Goal: Task Accomplishment & Management: Complete application form

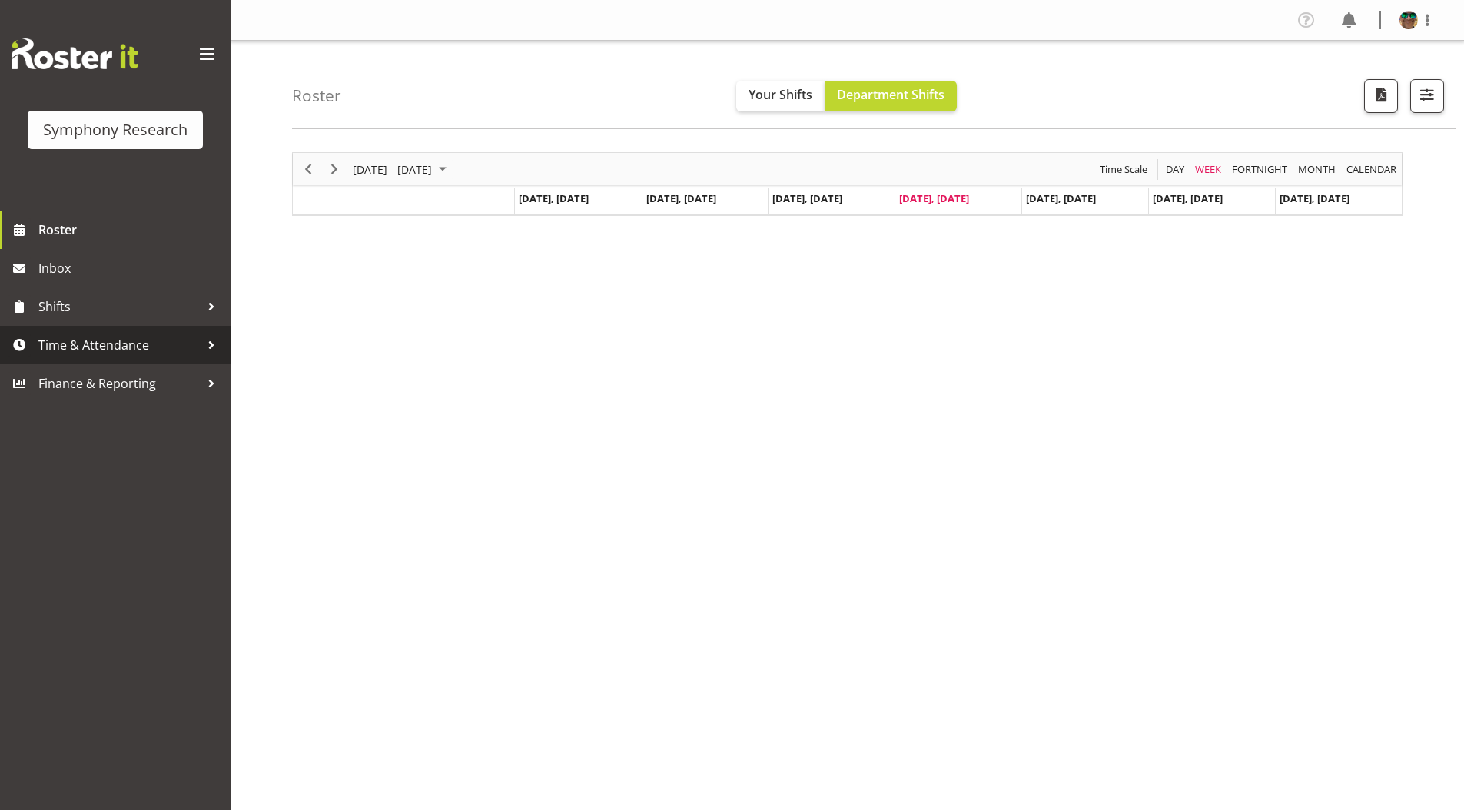
click at [86, 343] on span "Time & Attendance" at bounding box center [118, 345] width 161 height 23
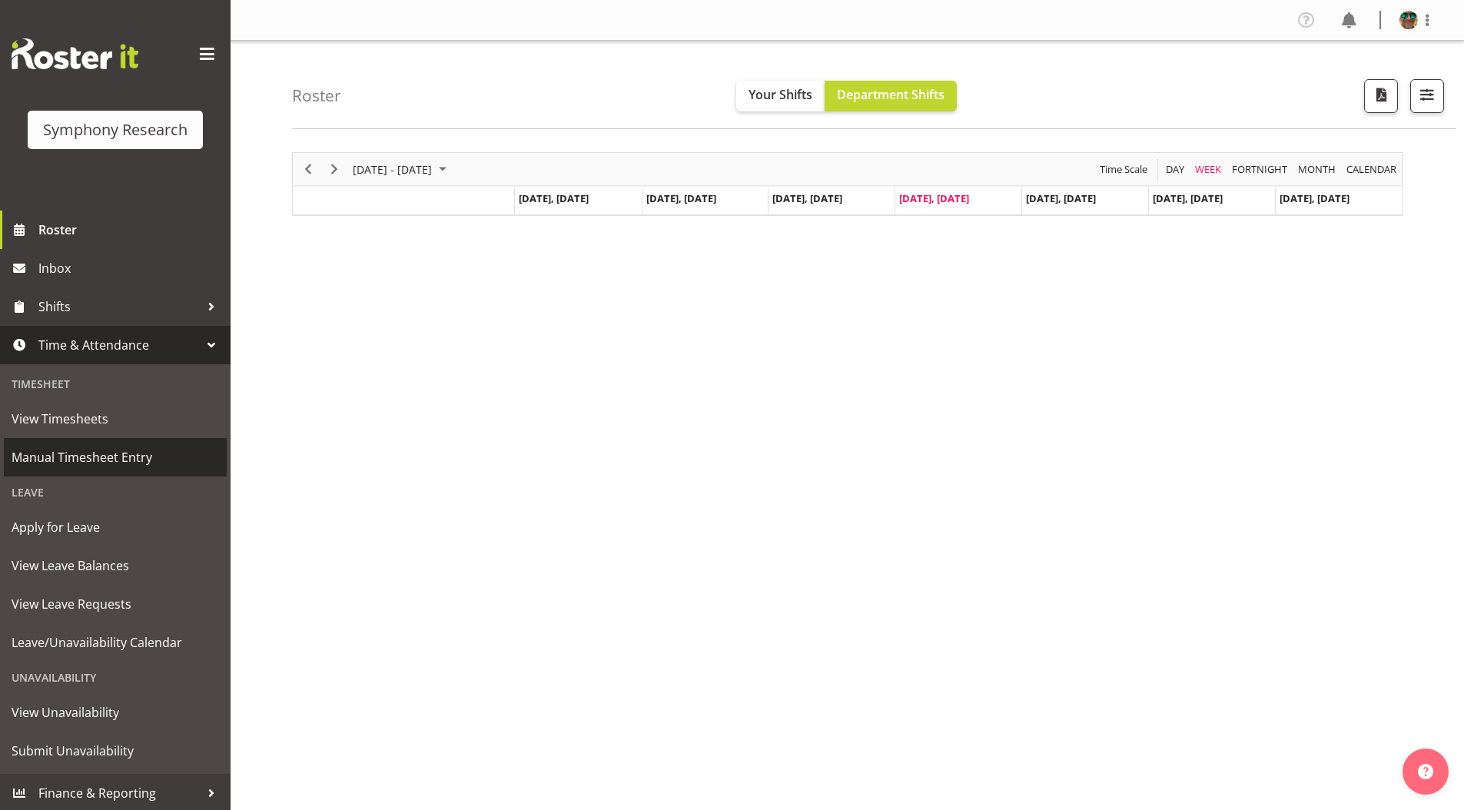
click at [69, 457] on span "Manual Timesheet Entry" at bounding box center [116, 457] width 208 height 23
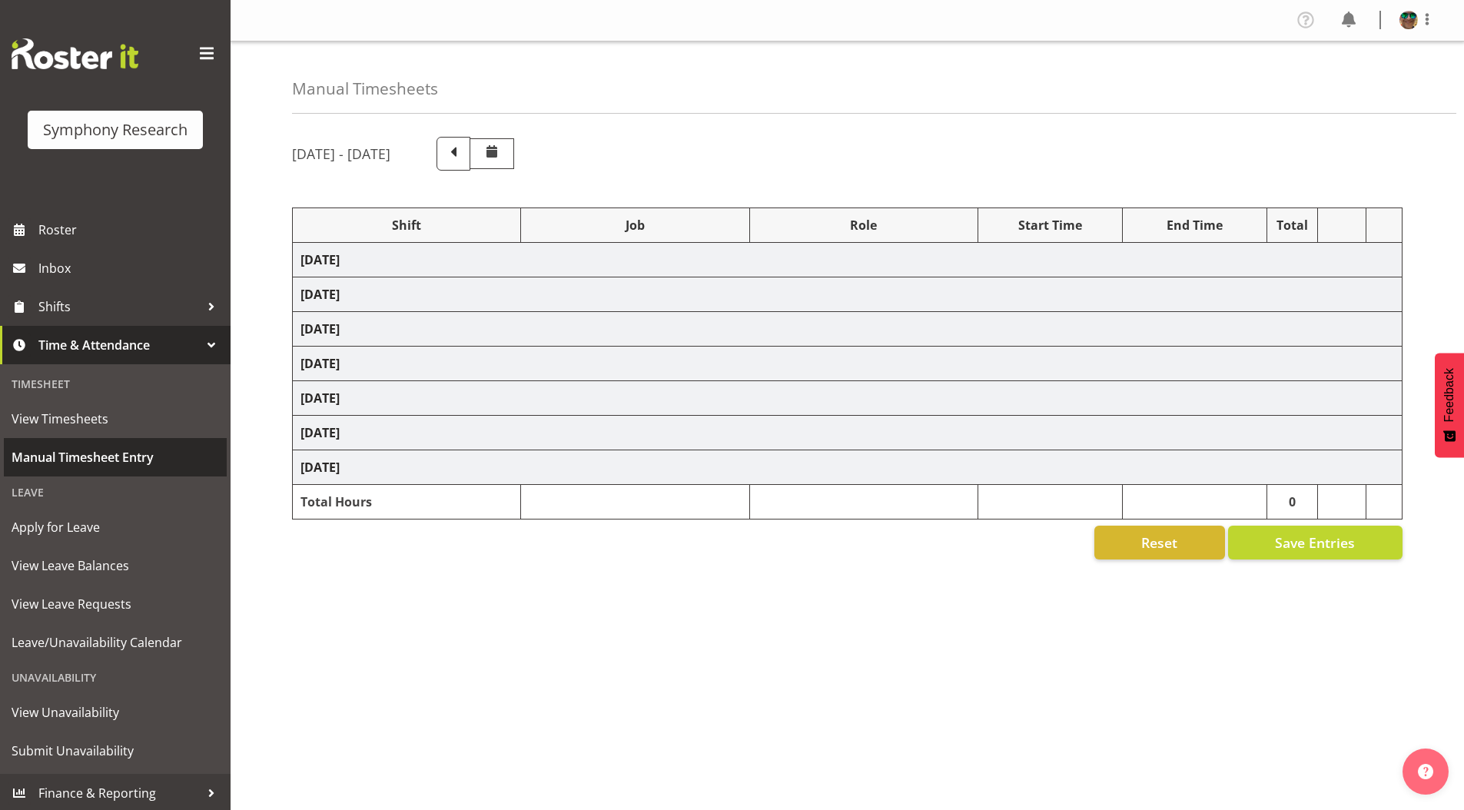
click at [92, 457] on span "Manual Timesheet Entry" at bounding box center [116, 457] width 208 height 23
select select "4583"
select select "743"
select select "4583"
select select "10242"
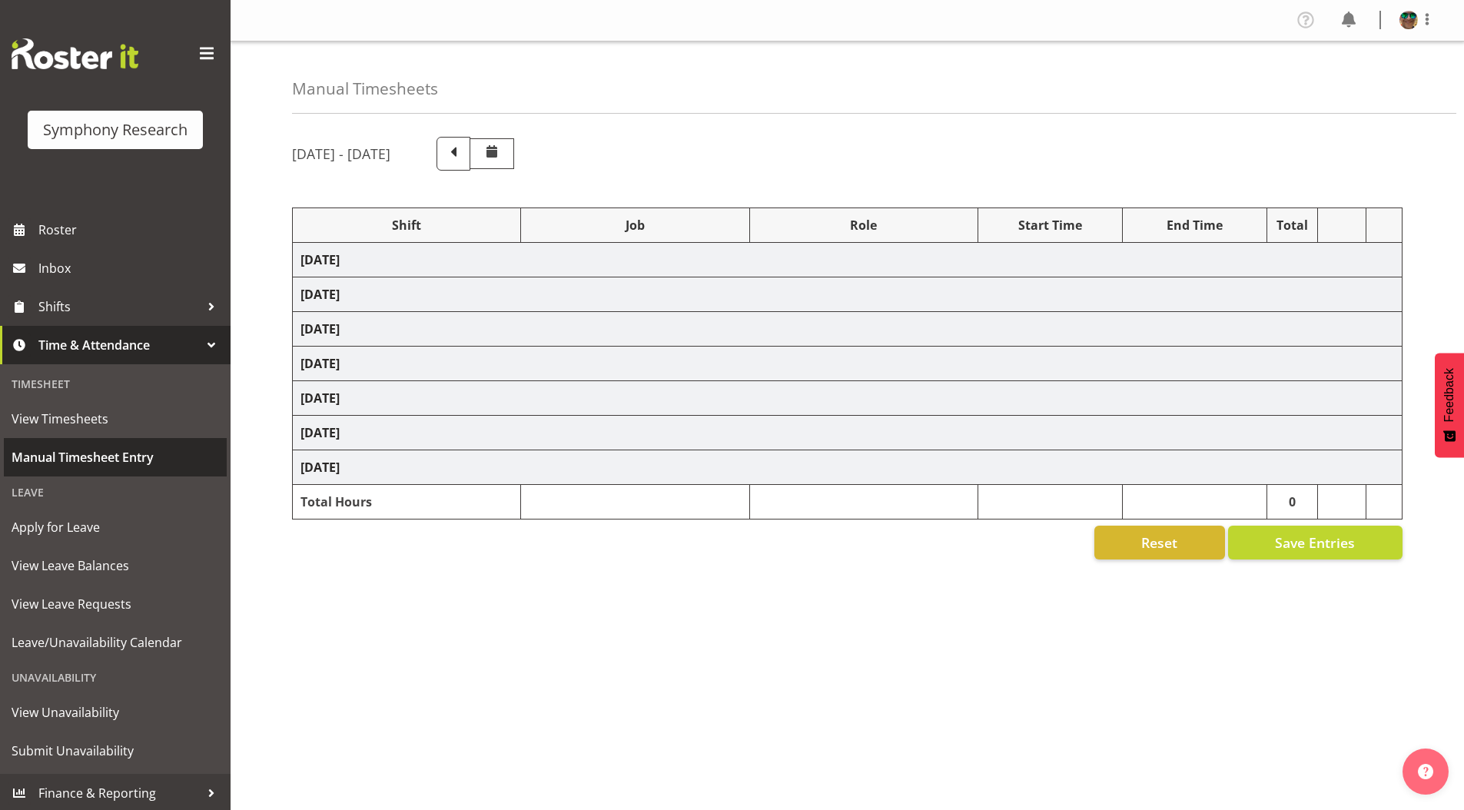
select select "4583"
select select "10585"
select select "4583"
select select "10631"
select select "4583"
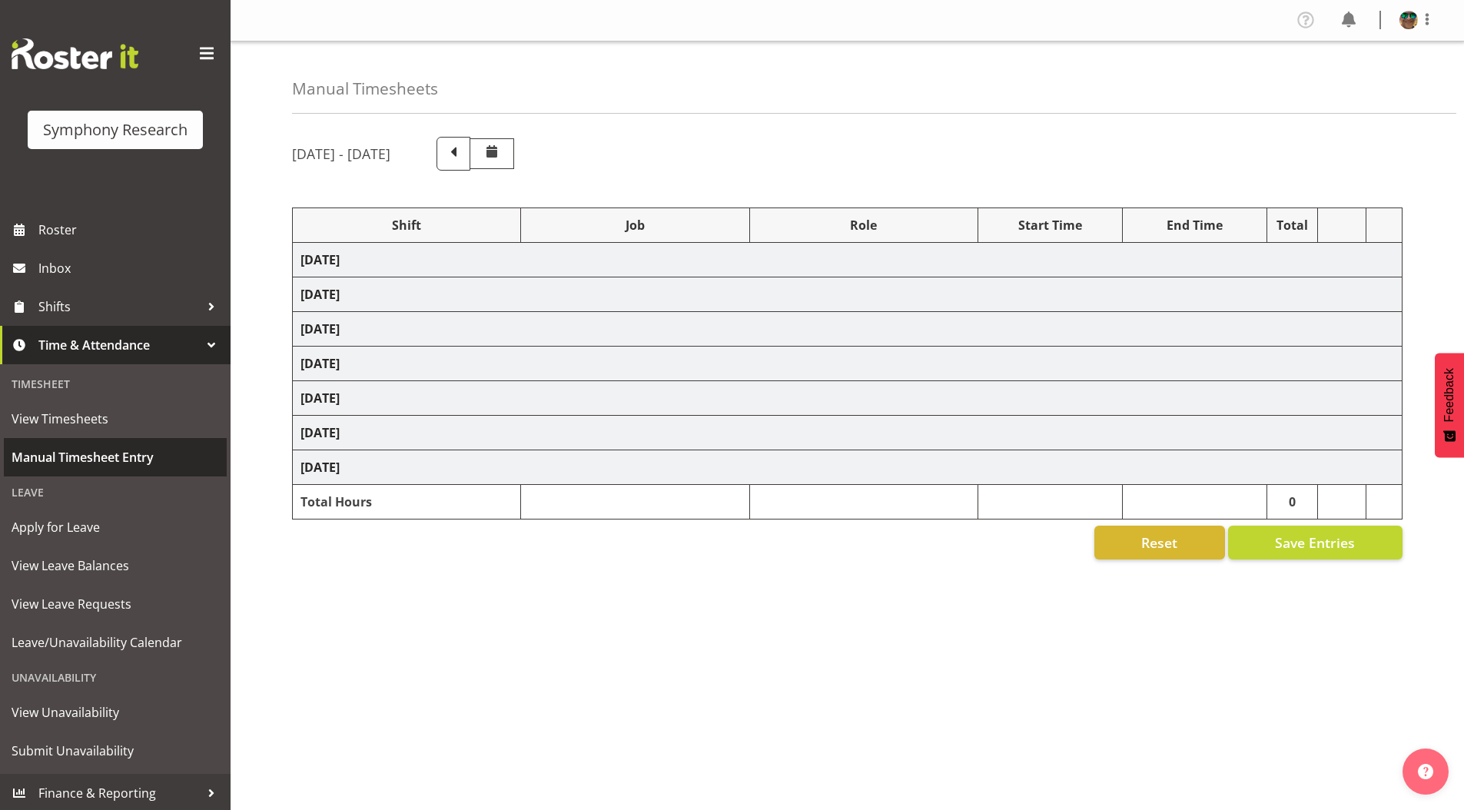
select select "10587"
select select "4583"
select select "10242"
select select "4583"
select select "10242"
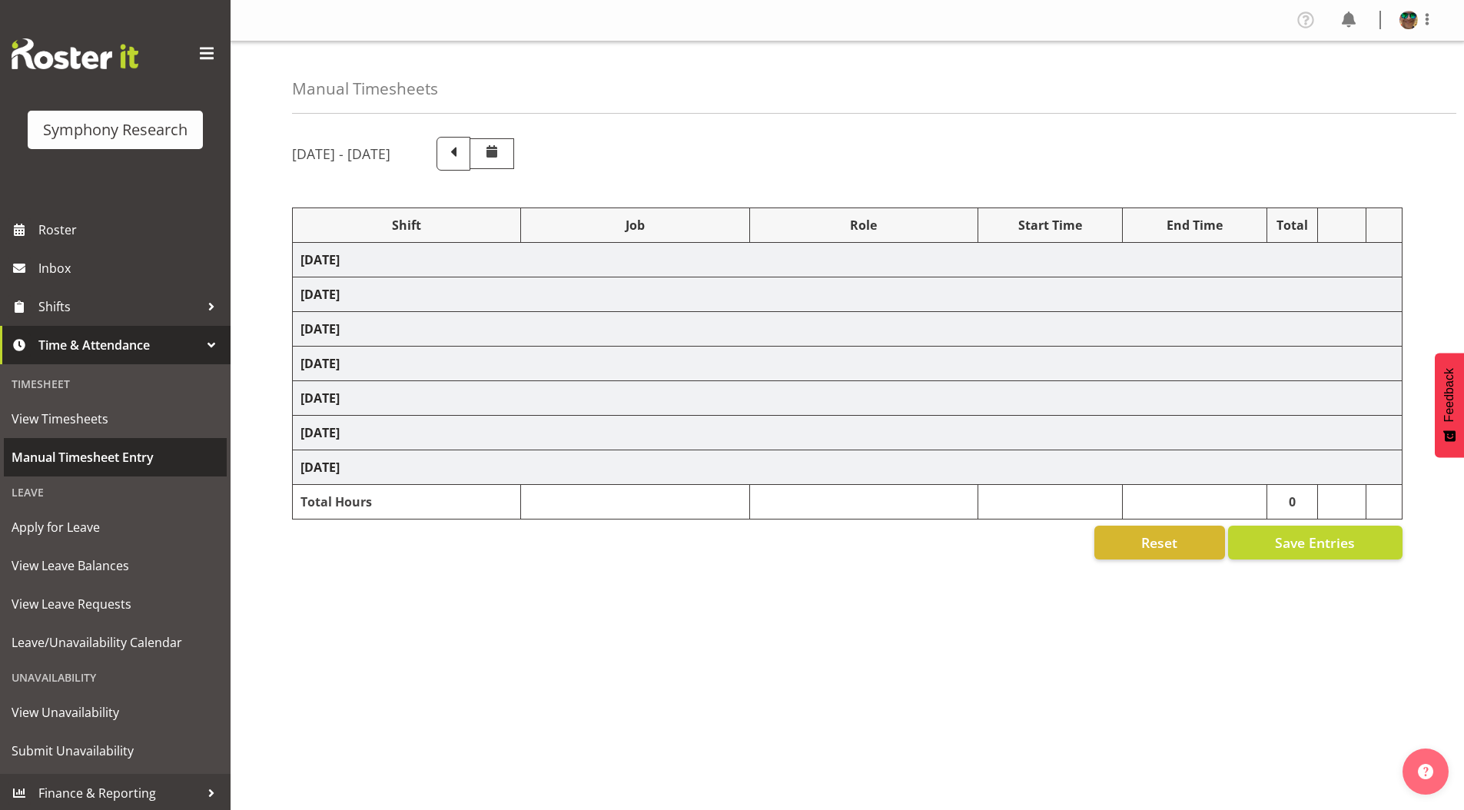
select select "4583"
select select "10631"
select select "4583"
select select "10585"
select select "4583"
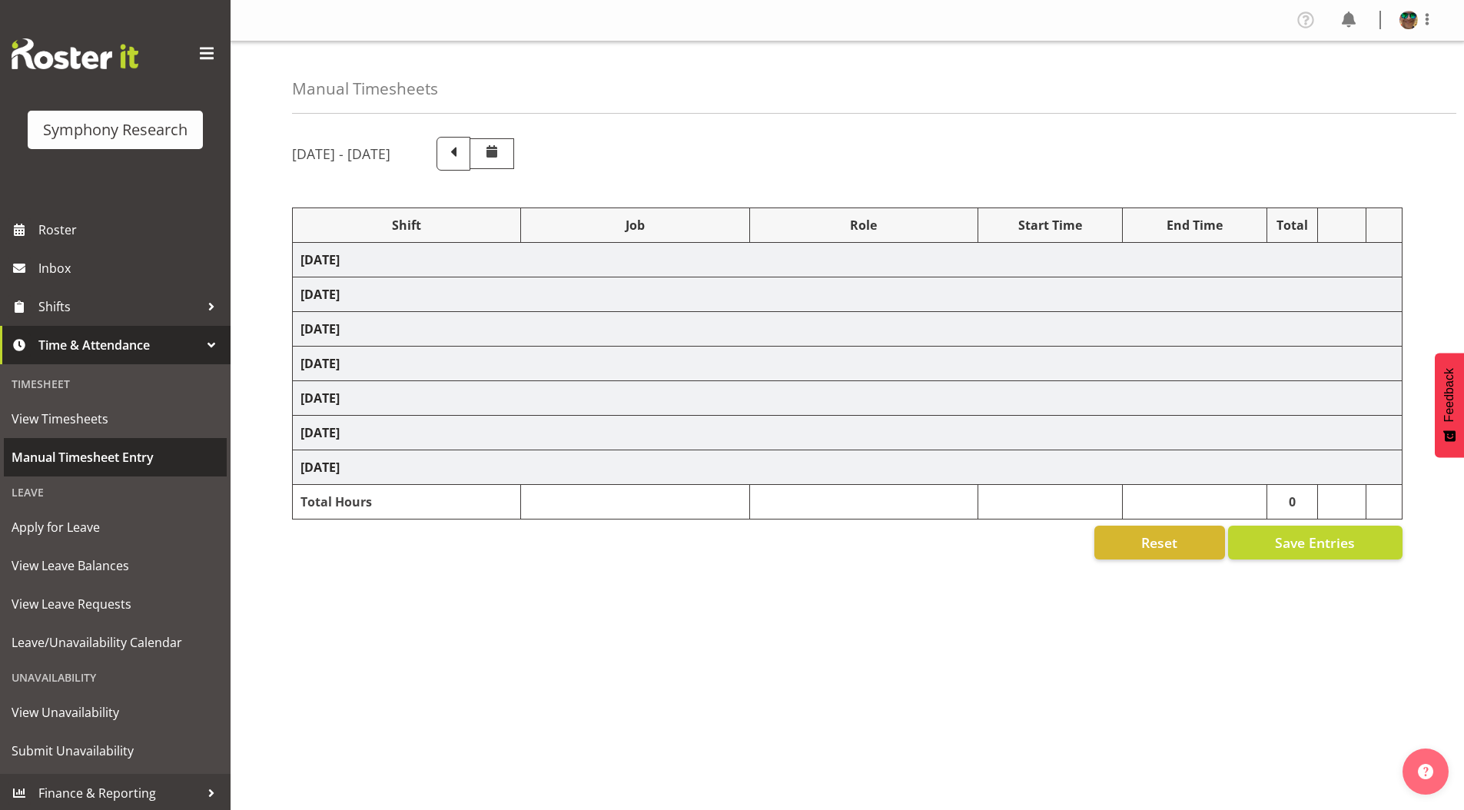
select select "10587"
select select "4583"
select select "743"
select select "4583"
select select "10242"
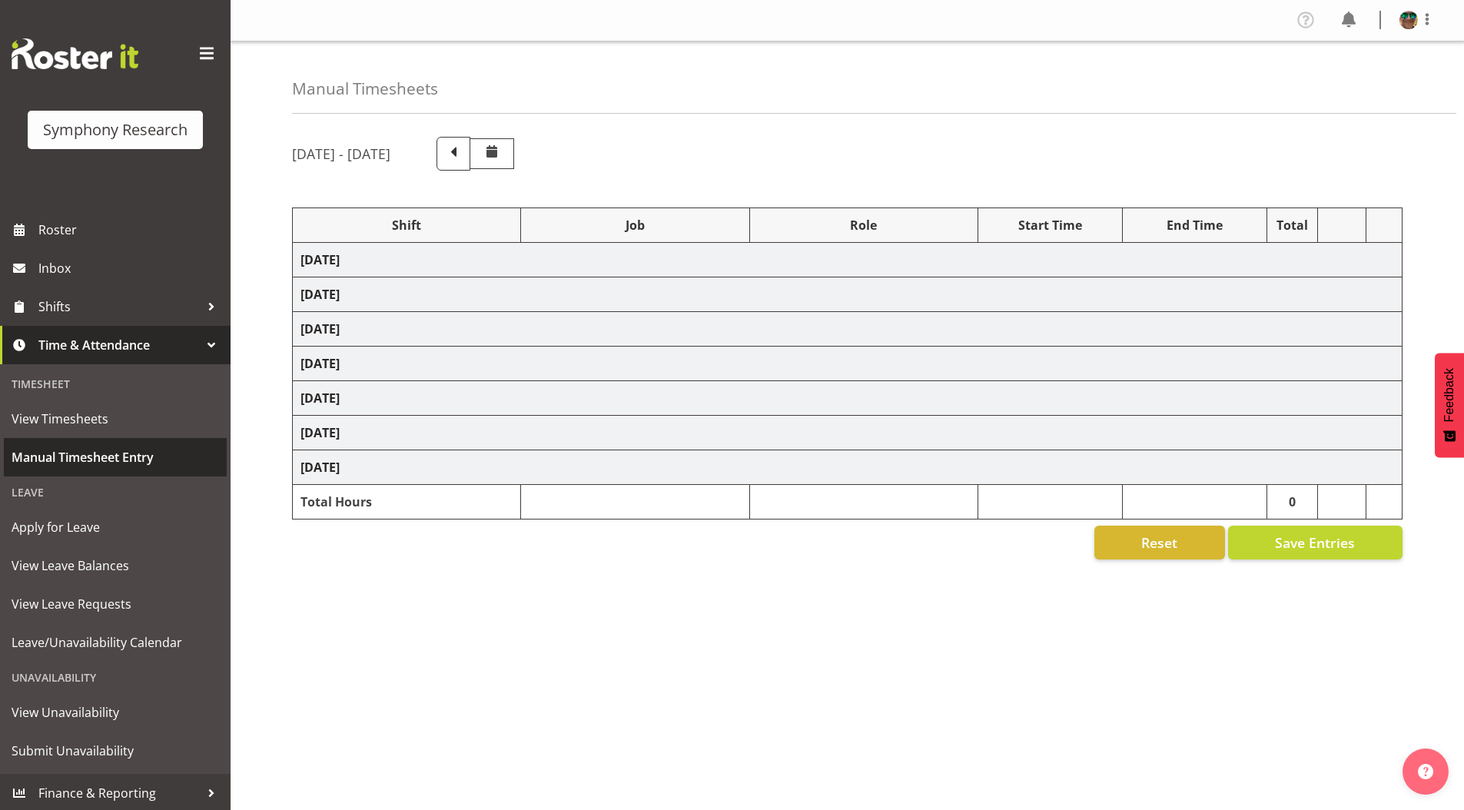
select select "4583"
select select "10585"
select select "4583"
select select "10631"
select select "4583"
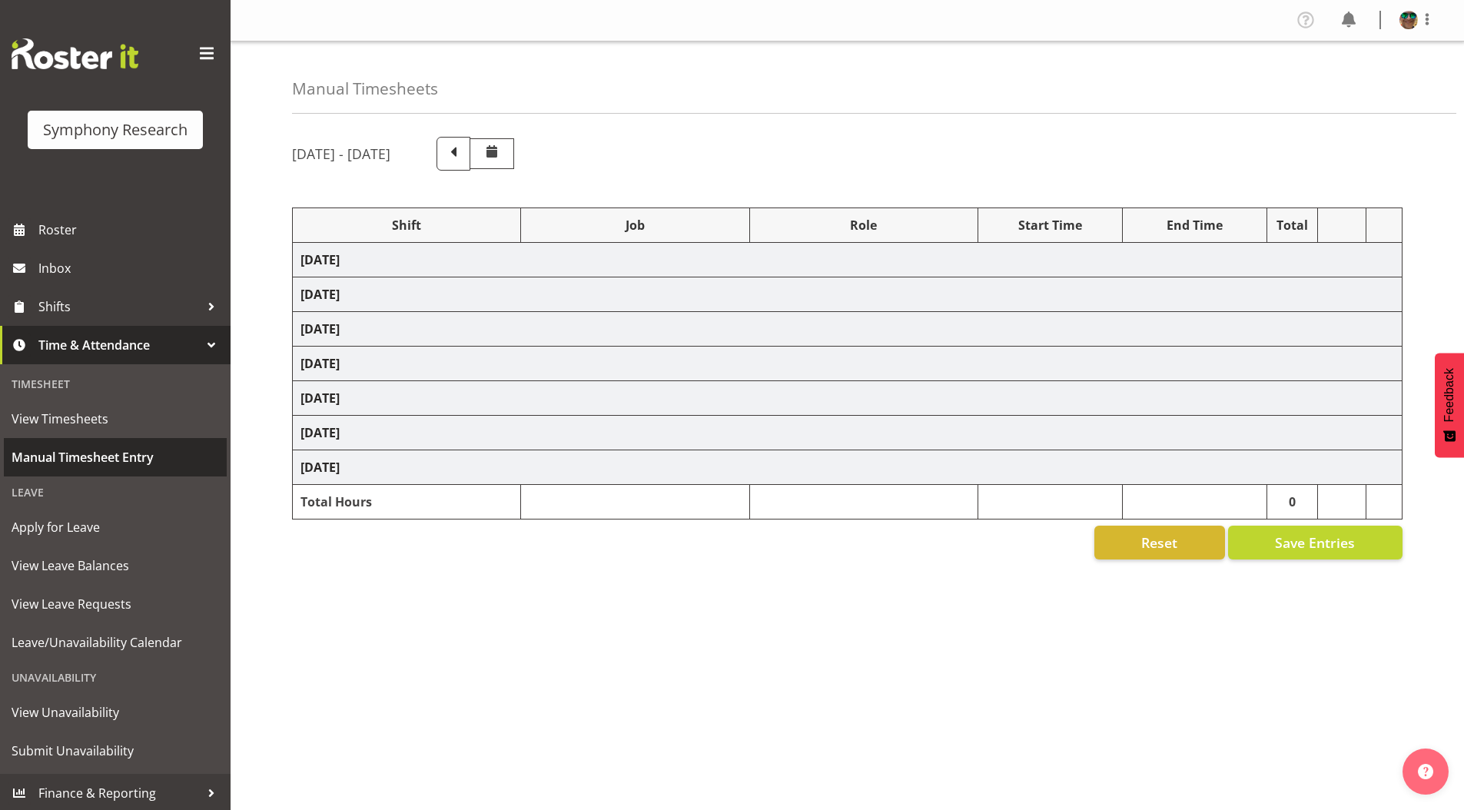
select select "10587"
select select "4583"
select select "10242"
select select "4583"
select select "10242"
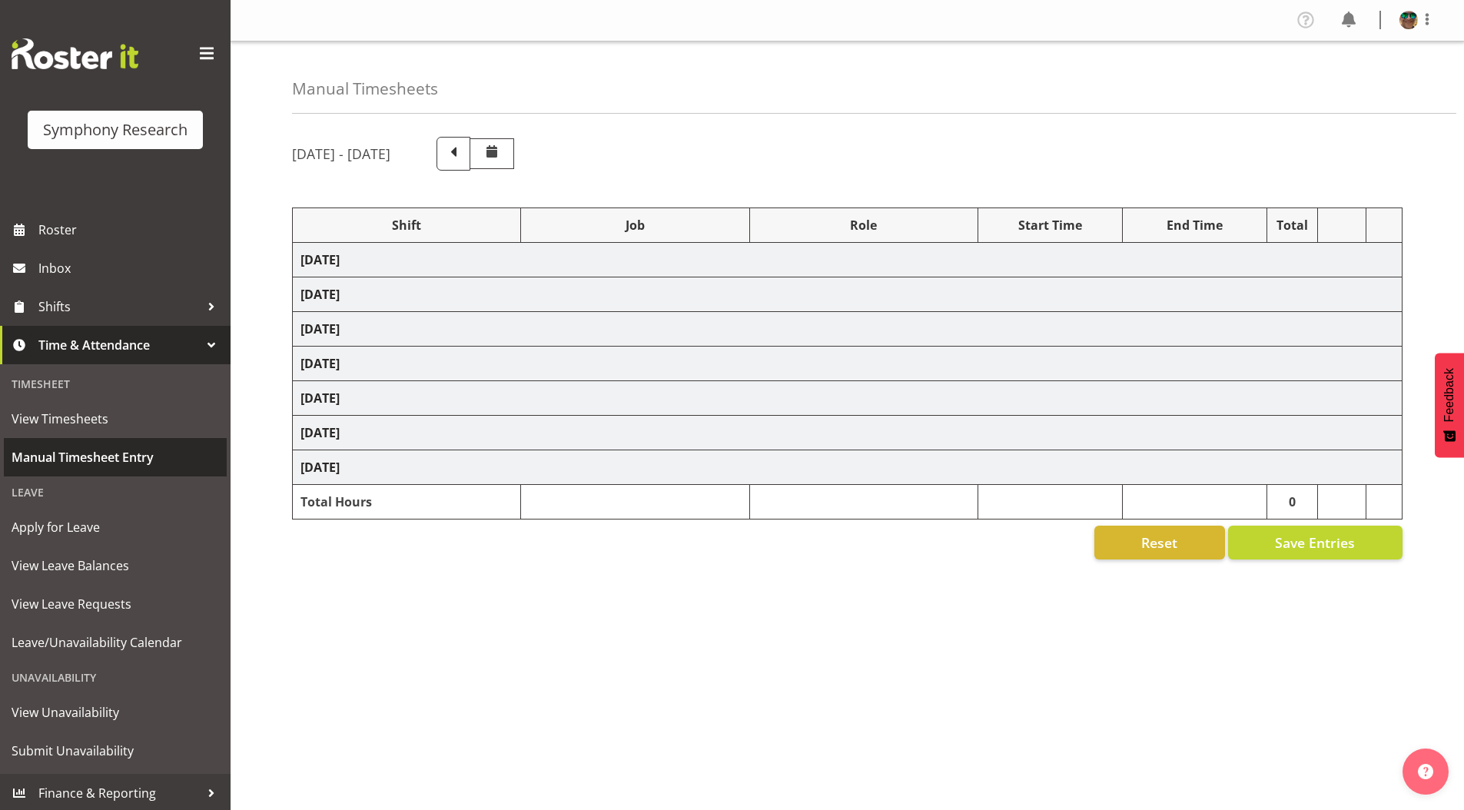
select select "4583"
select select "10631"
select select "4583"
select select "10585"
select select "4583"
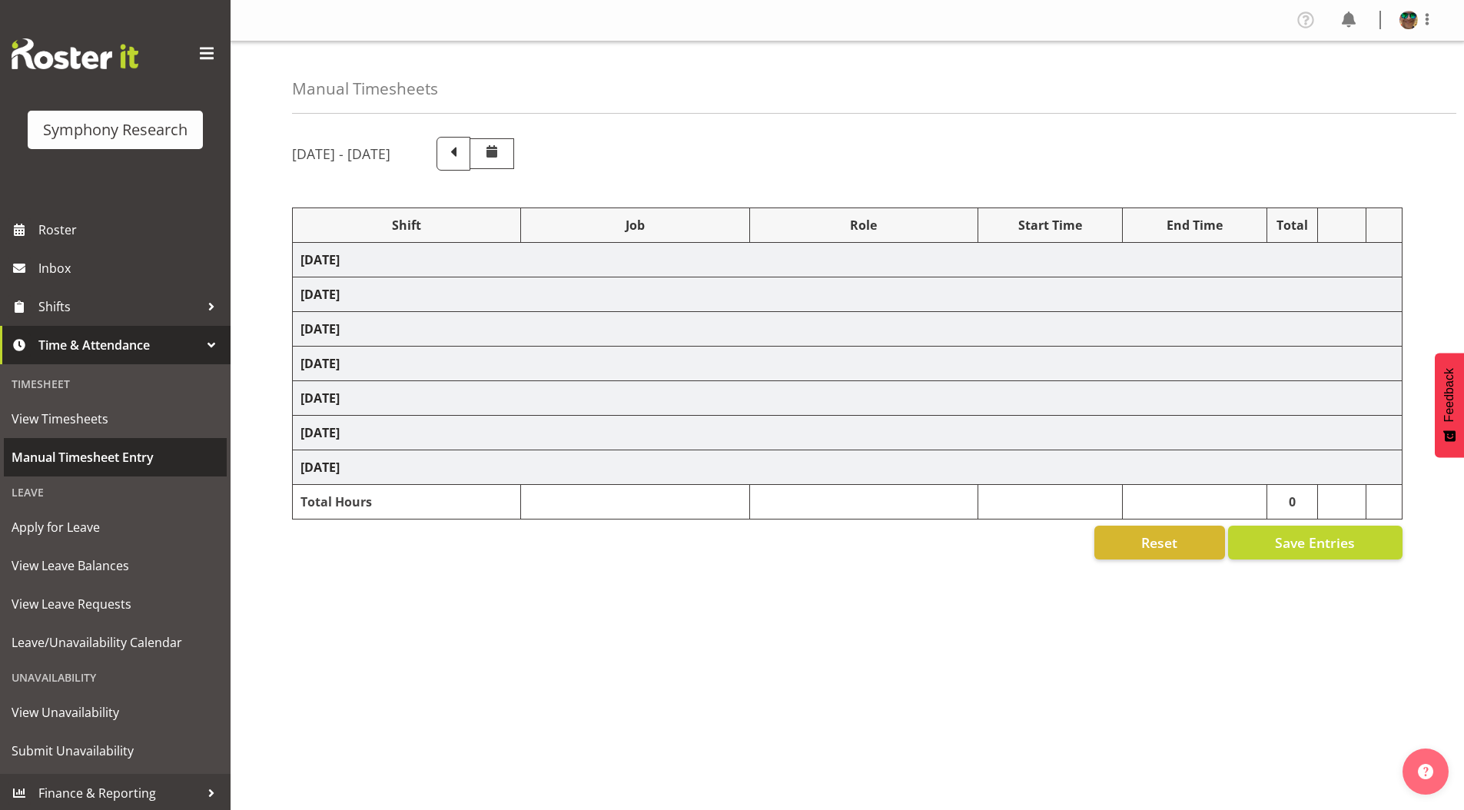
select select "10587"
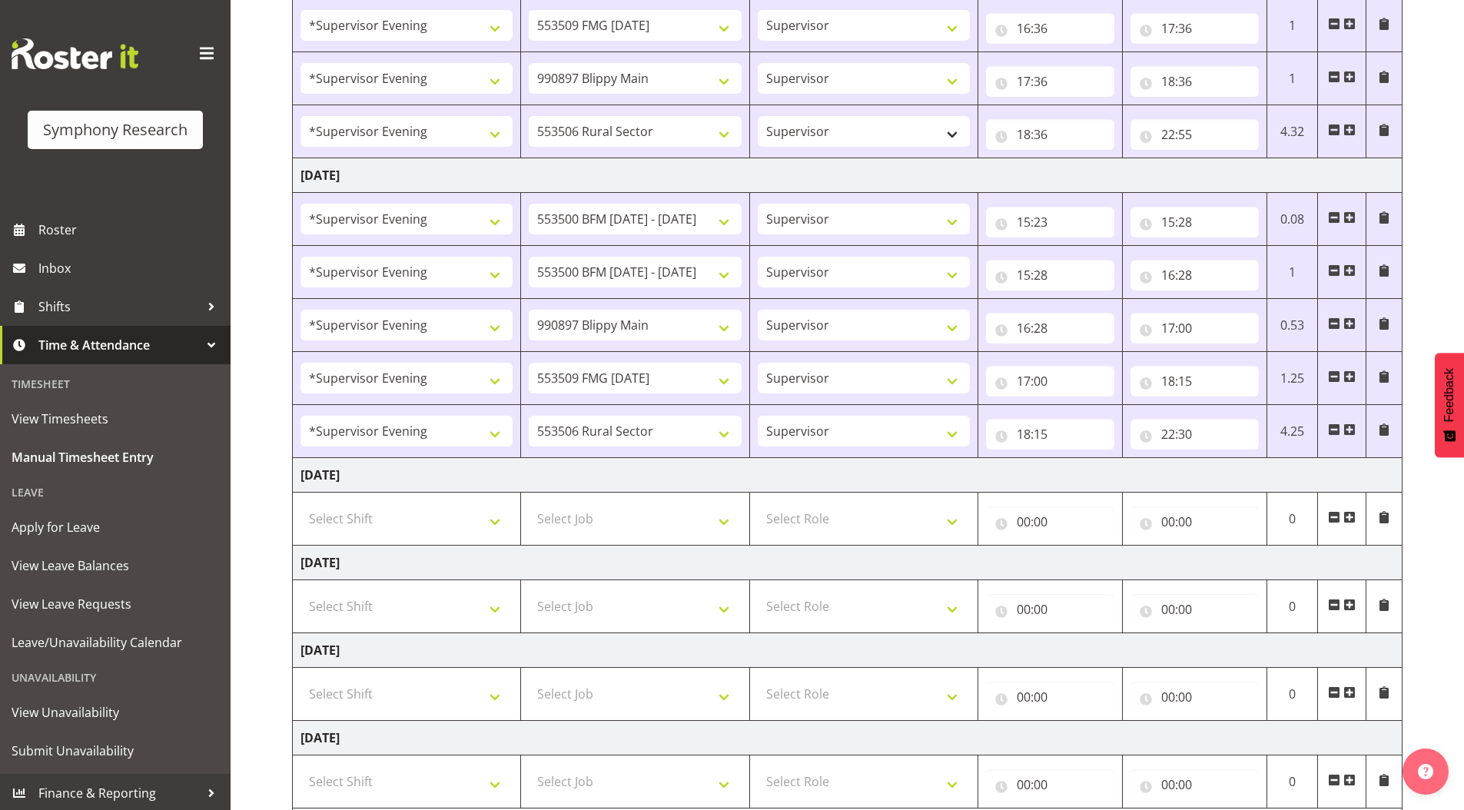
scroll to position [568, 0]
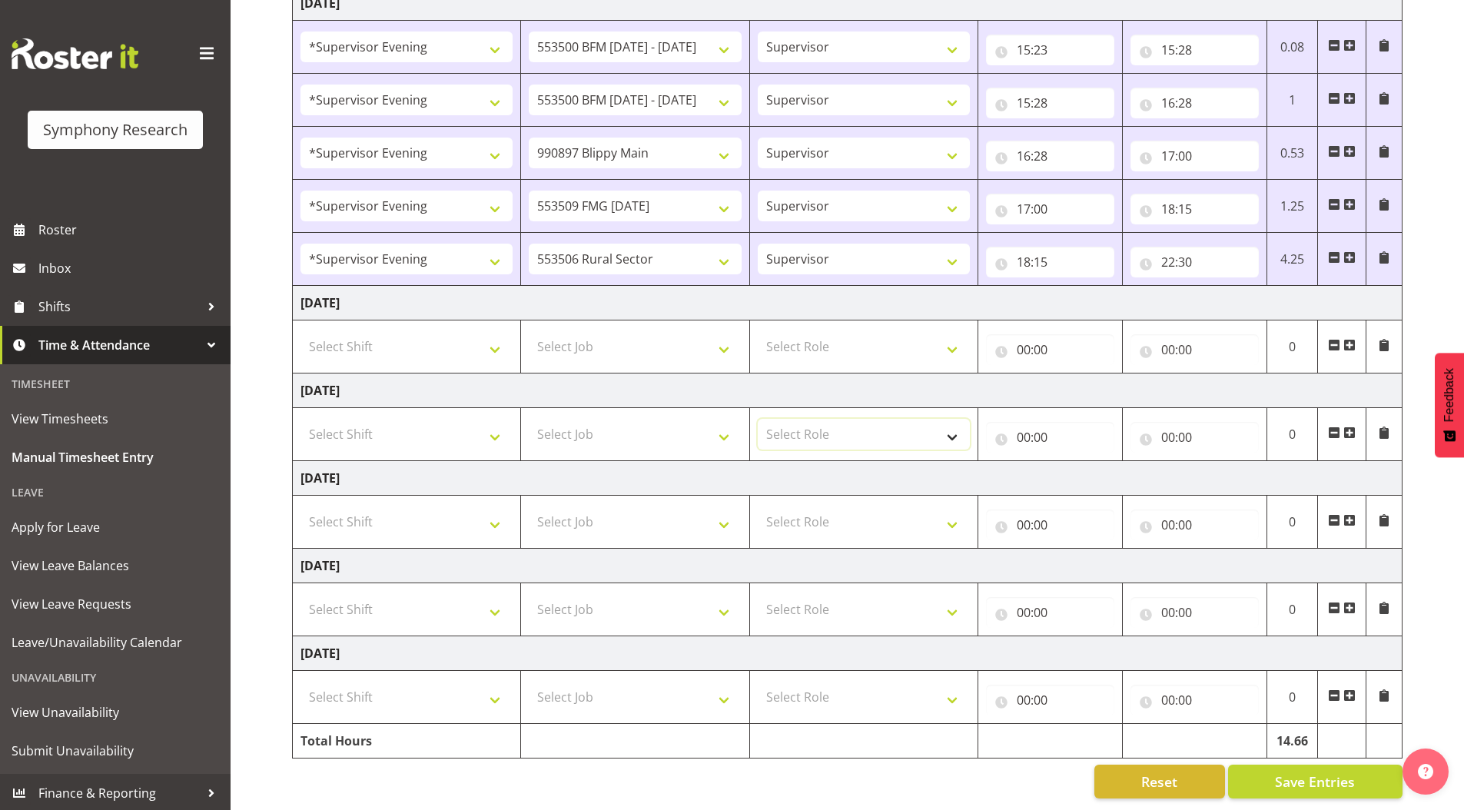
drag, startPoint x: 955, startPoint y: 425, endPoint x: 891, endPoint y: 437, distance: 65.0
click at [955, 425] on select "Select Role Supervisor Briefing Interviewing" at bounding box center [864, 434] width 212 height 31
select select "45"
click at [758, 419] on select "Select Role Supervisor Briefing Interviewing" at bounding box center [864, 434] width 212 height 31
click at [1164, 427] on input "00:00" at bounding box center [1195, 437] width 128 height 31
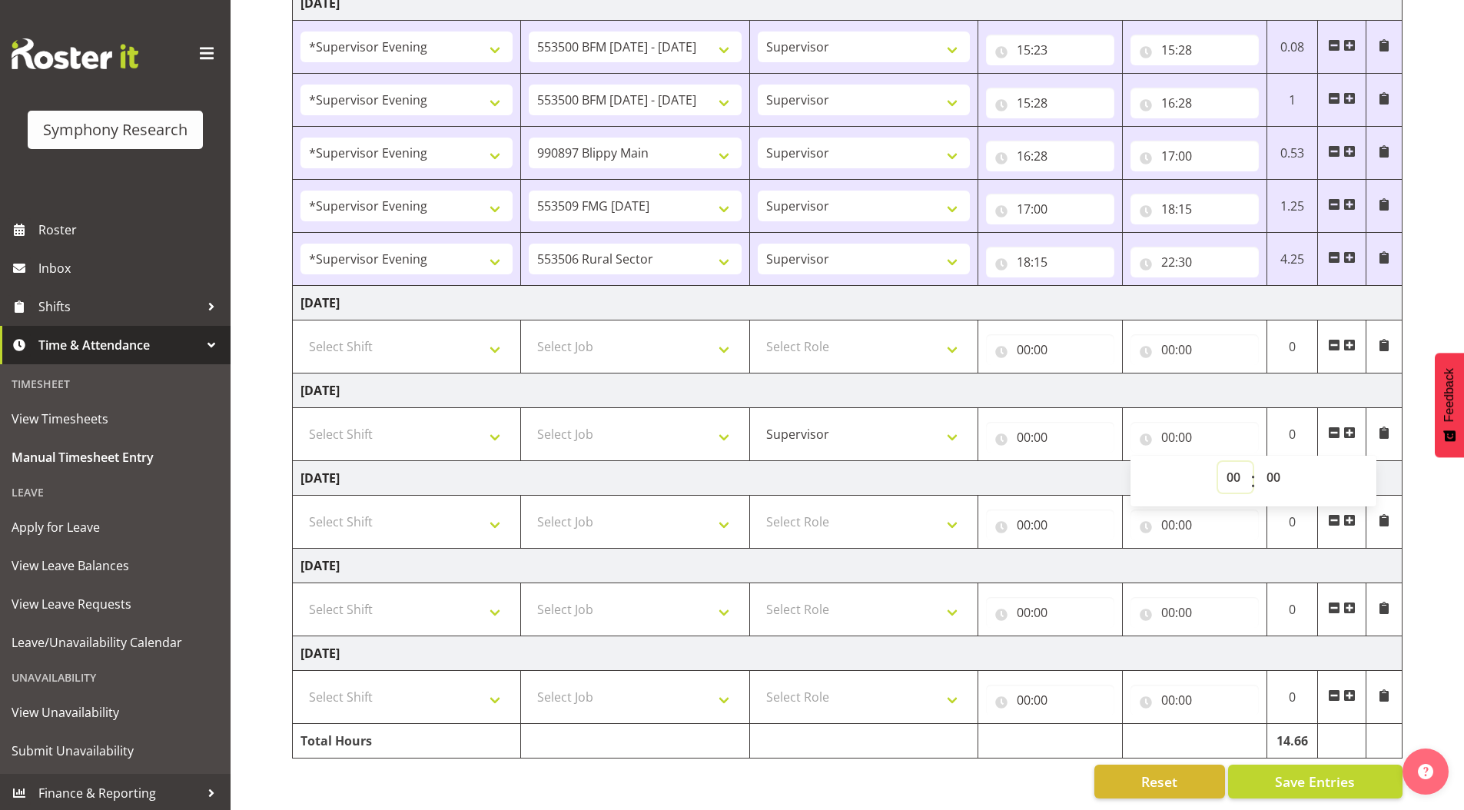
drag, startPoint x: 1229, startPoint y: 470, endPoint x: 1209, endPoint y: 468, distance: 20.0
click at [1229, 470] on select "00 01 02 03 04 05 06 07 08 09 10 11 12 13 14 15 16 17 18 19 20 21 22 23" at bounding box center [1235, 477] width 35 height 31
select select "10"
click at [1218, 462] on select "00 01 02 03 04 05 06 07 08 09 10 11 12 13 14 15 16 17 18 19 20 21 22 23" at bounding box center [1235, 477] width 35 height 31
type input "10:00"
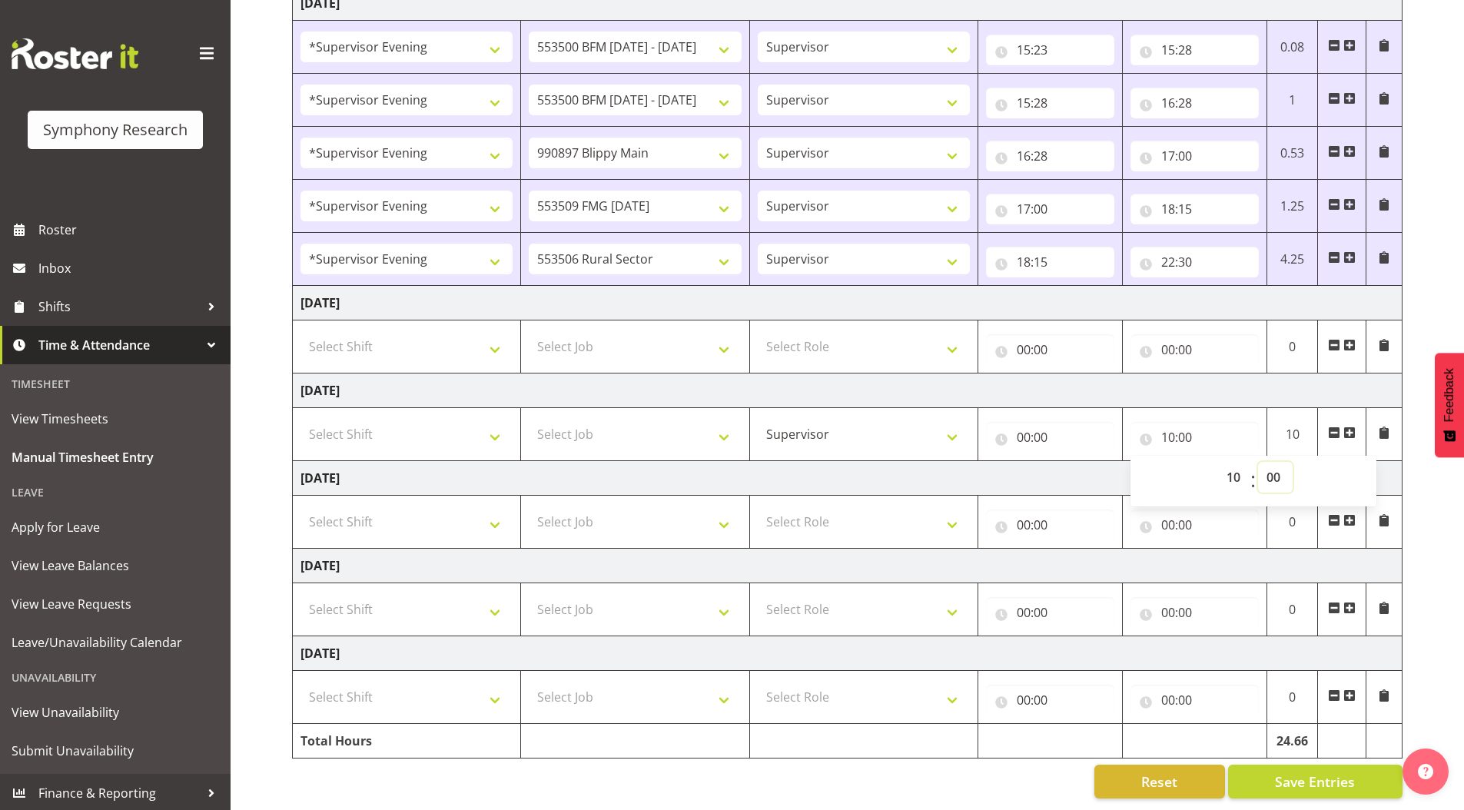
drag, startPoint x: 1272, startPoint y: 464, endPoint x: 1272, endPoint y: 453, distance: 11.5
click at [1272, 464] on select "00 01 02 03 04 05 06 07 08 09 10 11 12 13 14 15 16 17 18 19 20 21 22 23 24 25 2…" at bounding box center [1275, 477] width 35 height 31
select select "50"
click at [1258, 462] on select "00 01 02 03 04 05 06 07 08 09 10 11 12 13 14 15 16 17 18 19 20 21 22 23 24 25 2…" at bounding box center [1275, 477] width 35 height 31
type input "10:50"
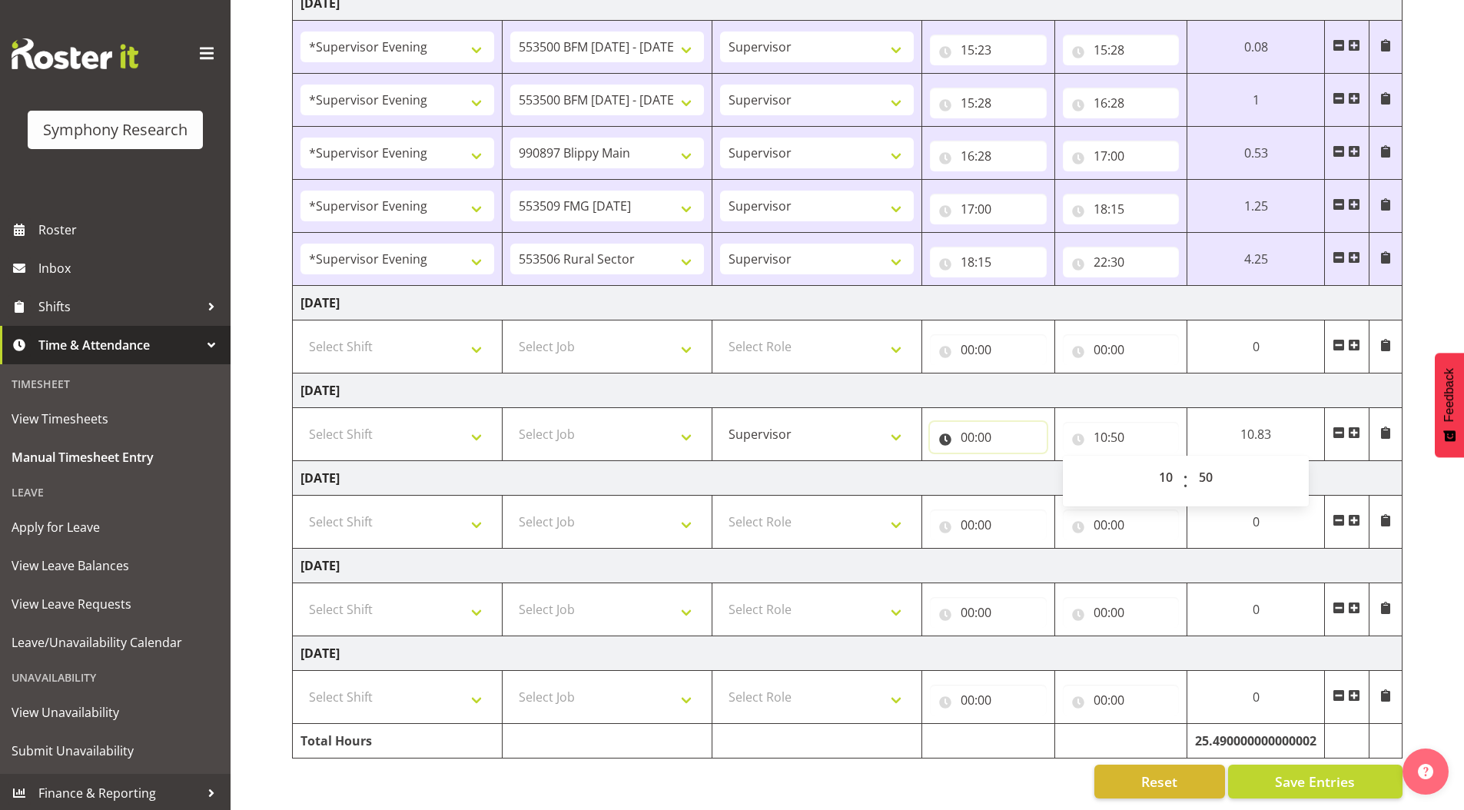
click at [961, 430] on input "00:00" at bounding box center [988, 437] width 117 height 31
click at [1035, 463] on select "00 01 02 03 04 05 06 07 08 09 10 11 12 13 14 15 16 17 18 19 20 21 22 23" at bounding box center [1035, 477] width 35 height 31
select select "10"
click at [1052, 462] on select "00 01 02 03 04 05 06 07 08 09 10 11 12 13 14 15 16 17 18 19 20 21 22 23" at bounding box center [1035, 477] width 35 height 31
type input "10:00"
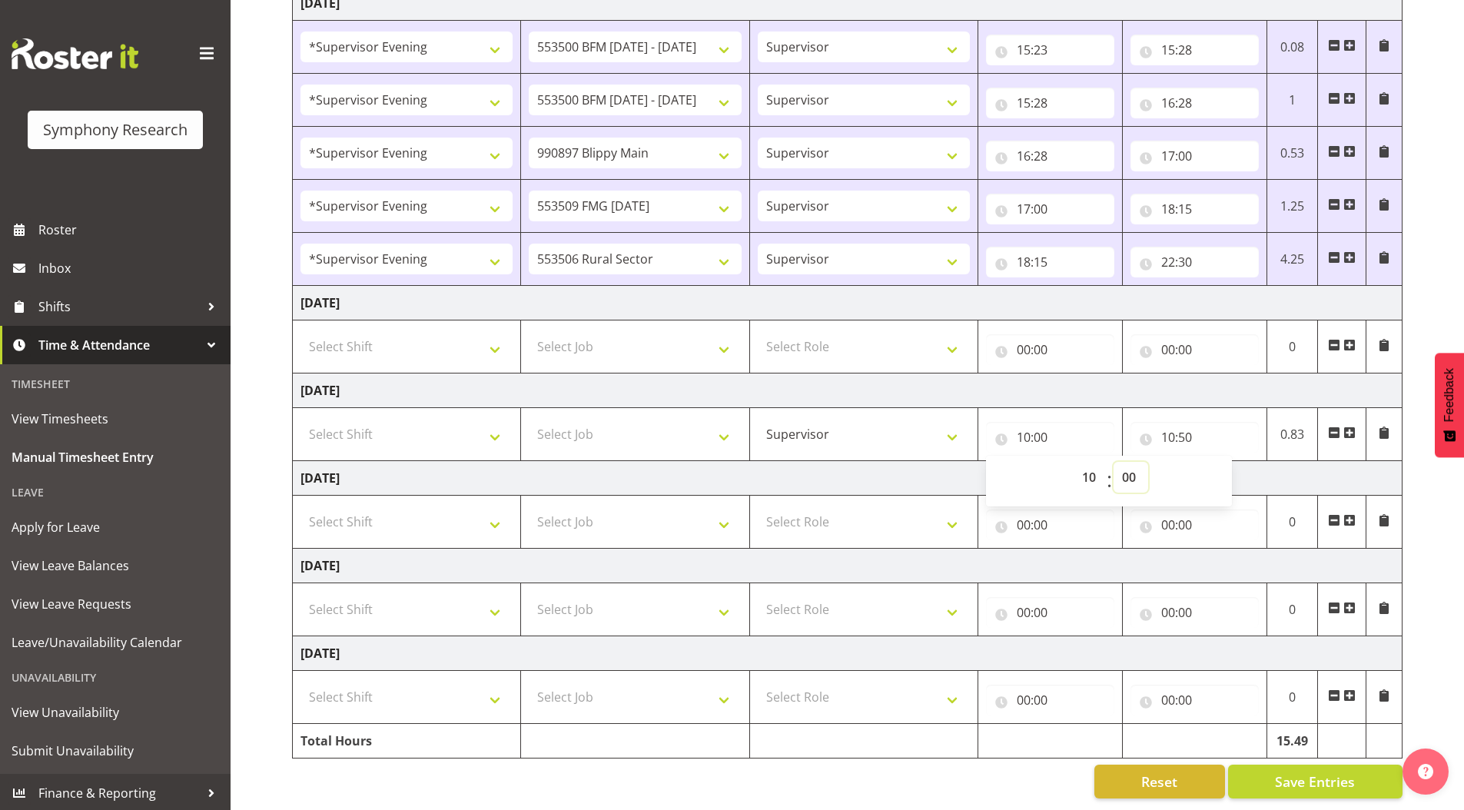
click at [1131, 468] on select "00 01 02 03 04 05 06 07 08 09 10 11 12 13 14 15 16 17 18 19 20 21 22 23 24 25 2…" at bounding box center [1131, 477] width 35 height 31
select select "36"
click at [1114, 462] on select "00 01 02 03 04 05 06 07 08 09 10 11 12 13 14 15 16 17 18 19 20 21 22 23 24 25 2…" at bounding box center [1131, 477] width 35 height 31
type input "10:36"
click at [816, 419] on select "Supervisor Briefing Interviewing" at bounding box center [864, 434] width 212 height 31
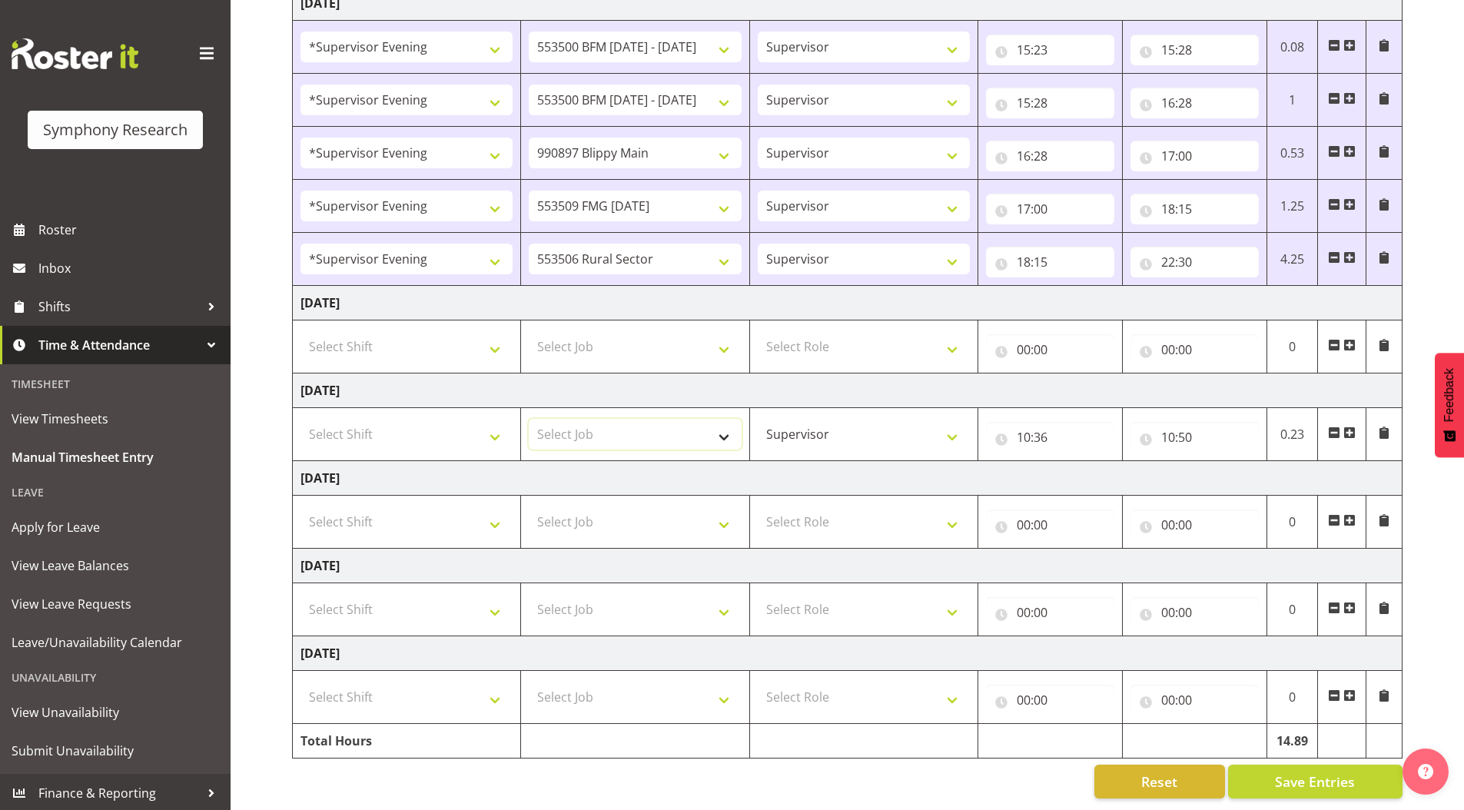
click at [555, 424] on select "Select Job 550060 IF Admin 553492 World Poll Aus Wave 2 Main 2025 553493 World …" at bounding box center [635, 434] width 212 height 31
select select "743"
click at [529, 419] on select "Select Job 550060 IF Admin 553492 World Poll Aus Wave 2 Main 2025 553493 World …" at bounding box center [635, 434] width 212 height 31
click at [338, 420] on select "Select Shift !!Weekend Residential (Roster IT Shift Label) *Business 9/10am ~ 4…" at bounding box center [407, 434] width 212 height 31
select select "1607"
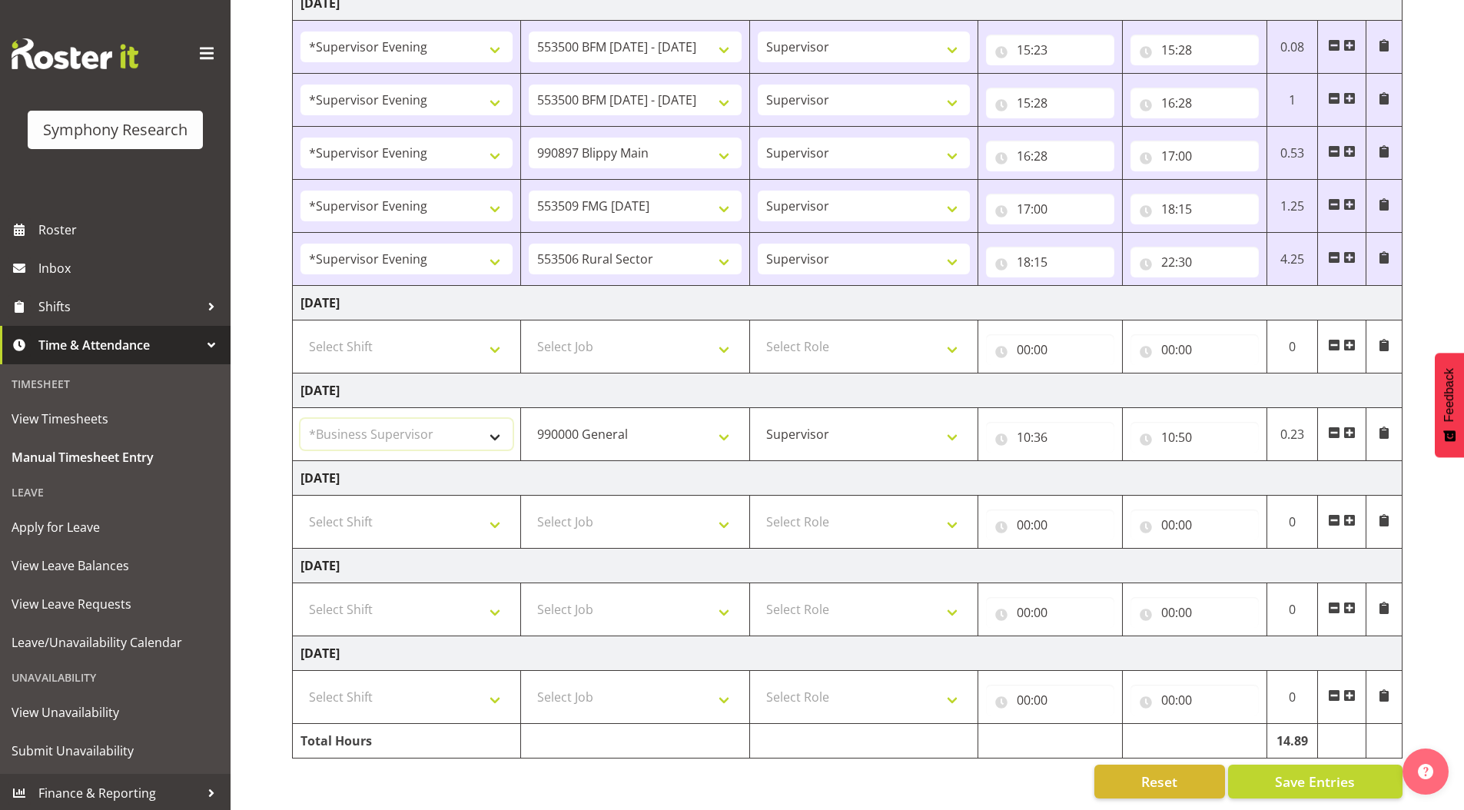
click at [301, 419] on select "Select Shift !!Weekend Residential (Roster IT Shift Label) *Business 9/10am ~ 4…" at bounding box center [407, 434] width 212 height 31
click at [1383, 427] on span at bounding box center [1384, 433] width 12 height 12
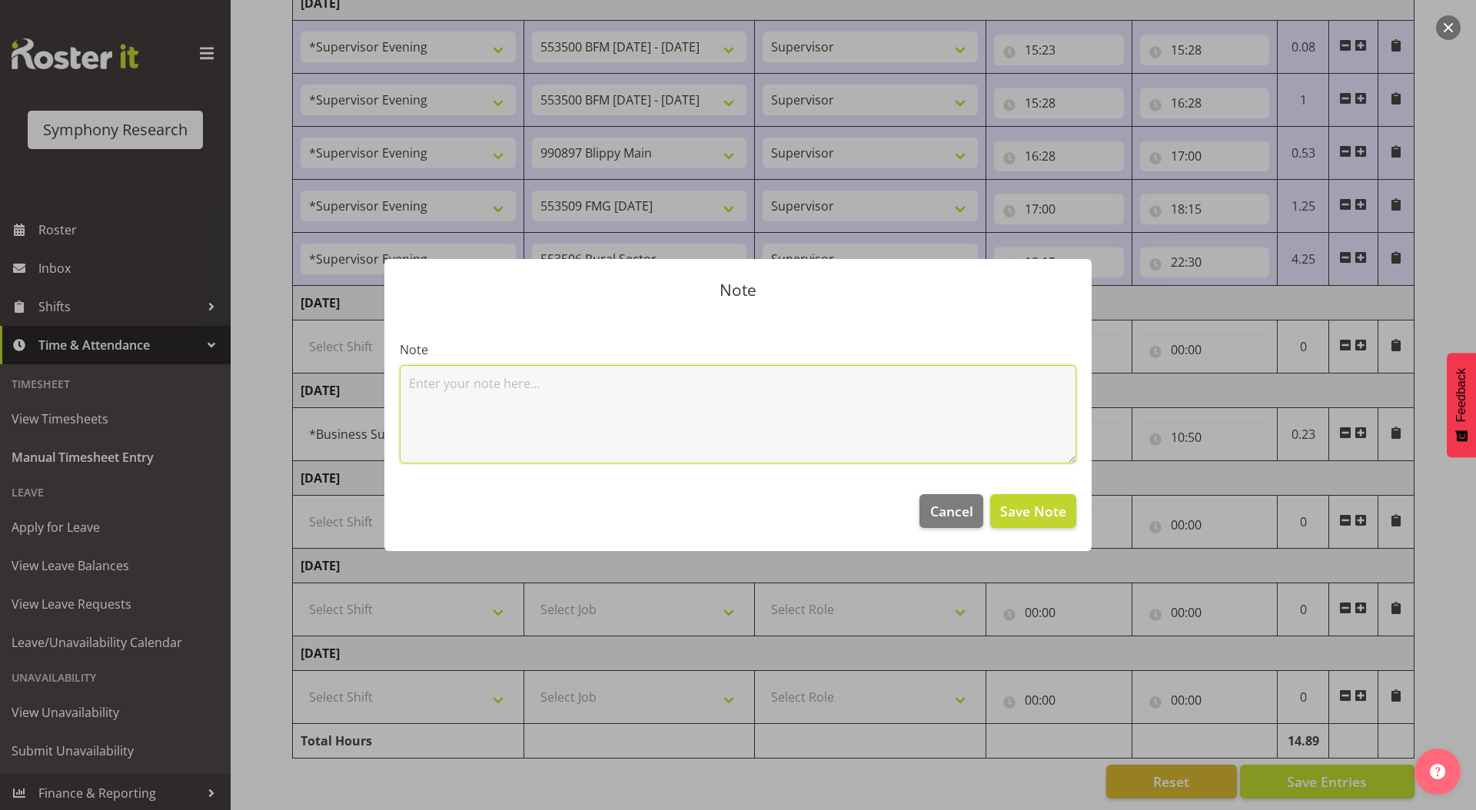
click at [513, 427] on textarea at bounding box center [738, 414] width 676 height 98
type textarea "Email"
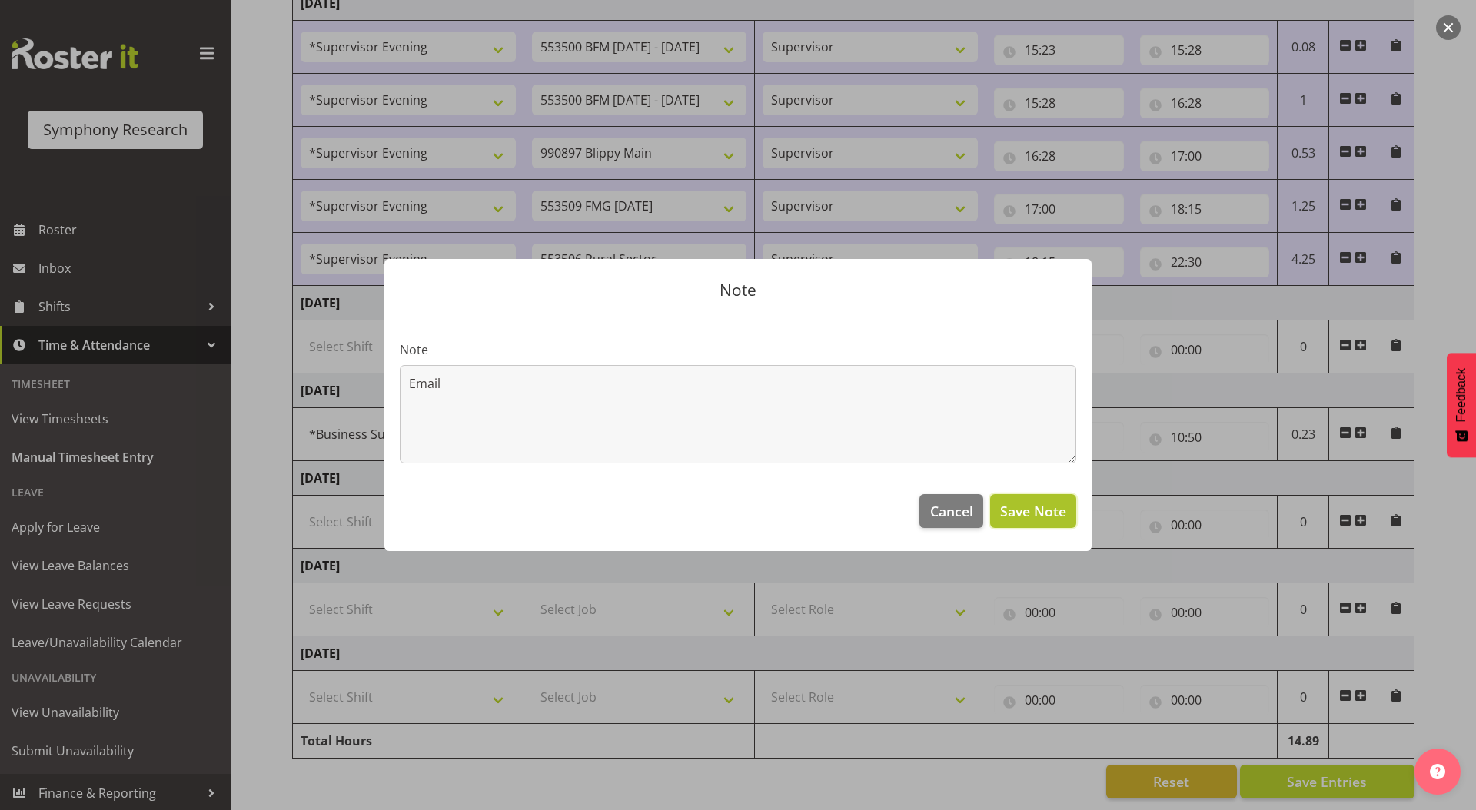
click at [1037, 510] on span "Save Note" at bounding box center [1033, 511] width 66 height 20
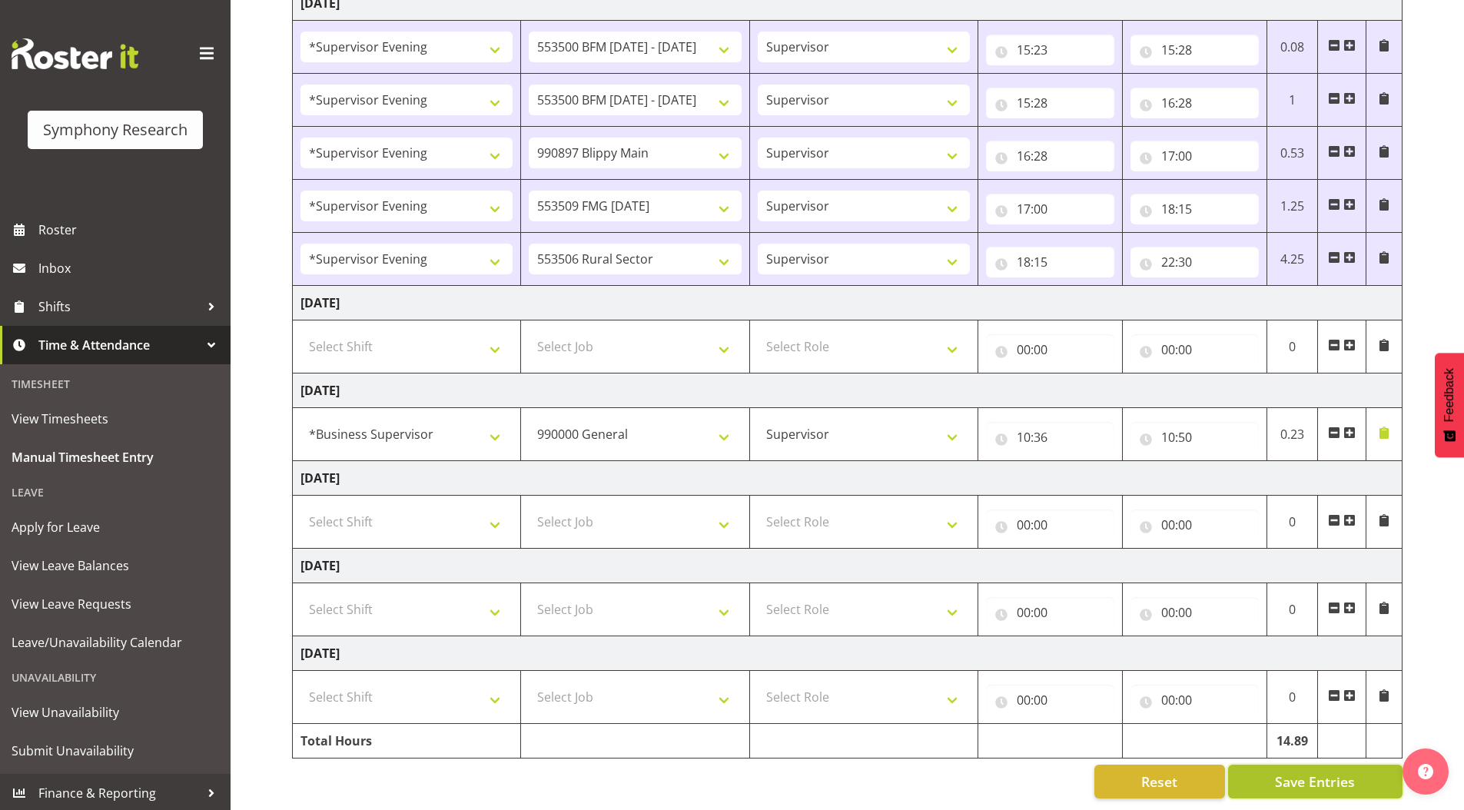
click at [1322, 774] on span "Save Entries" at bounding box center [1315, 782] width 80 height 20
